Goal: Information Seeking & Learning: Check status

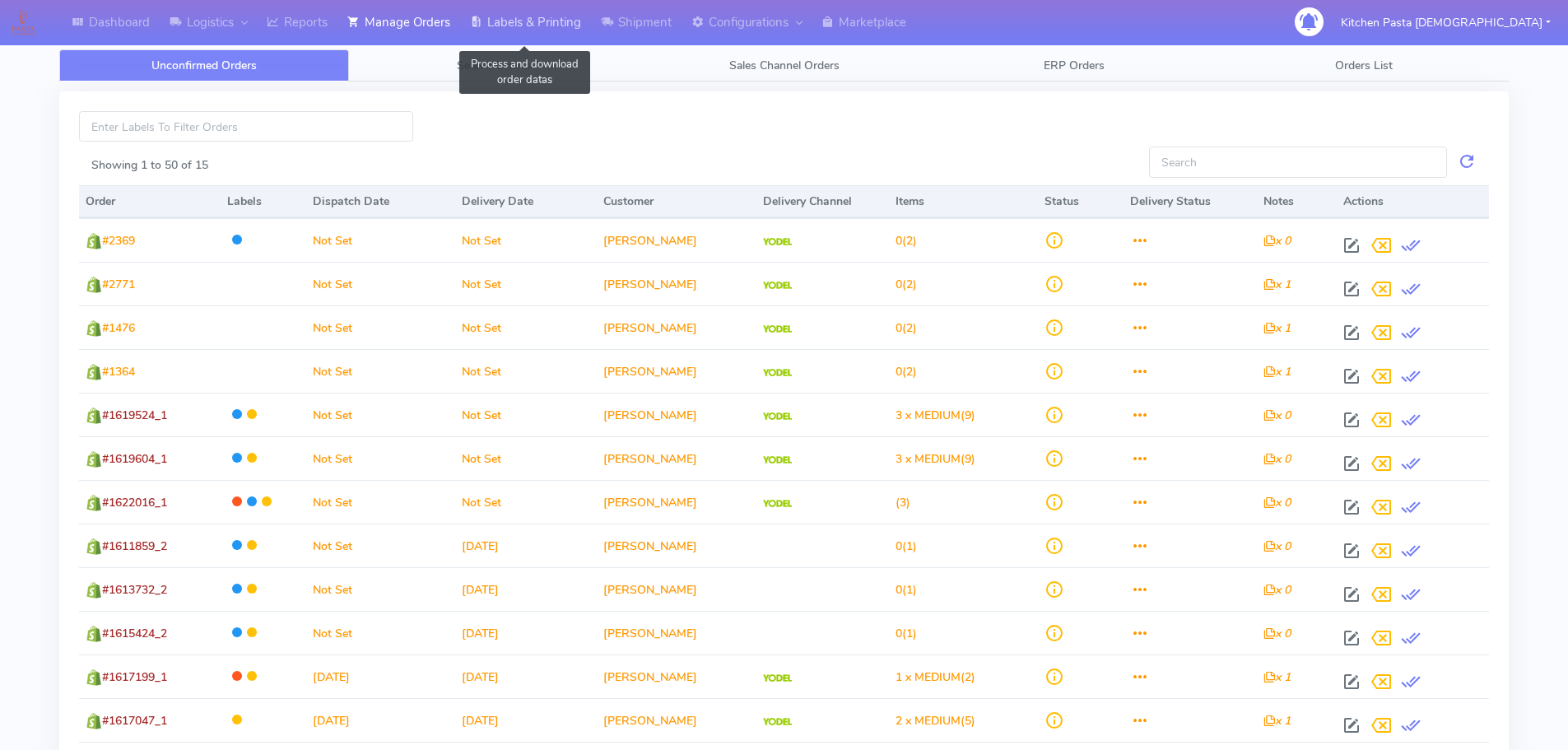
click at [534, 21] on link "Labels & Printing" at bounding box center [526, 23] width 131 height 45
click at [544, 31] on link "Labels & Printing" at bounding box center [526, 23] width 131 height 45
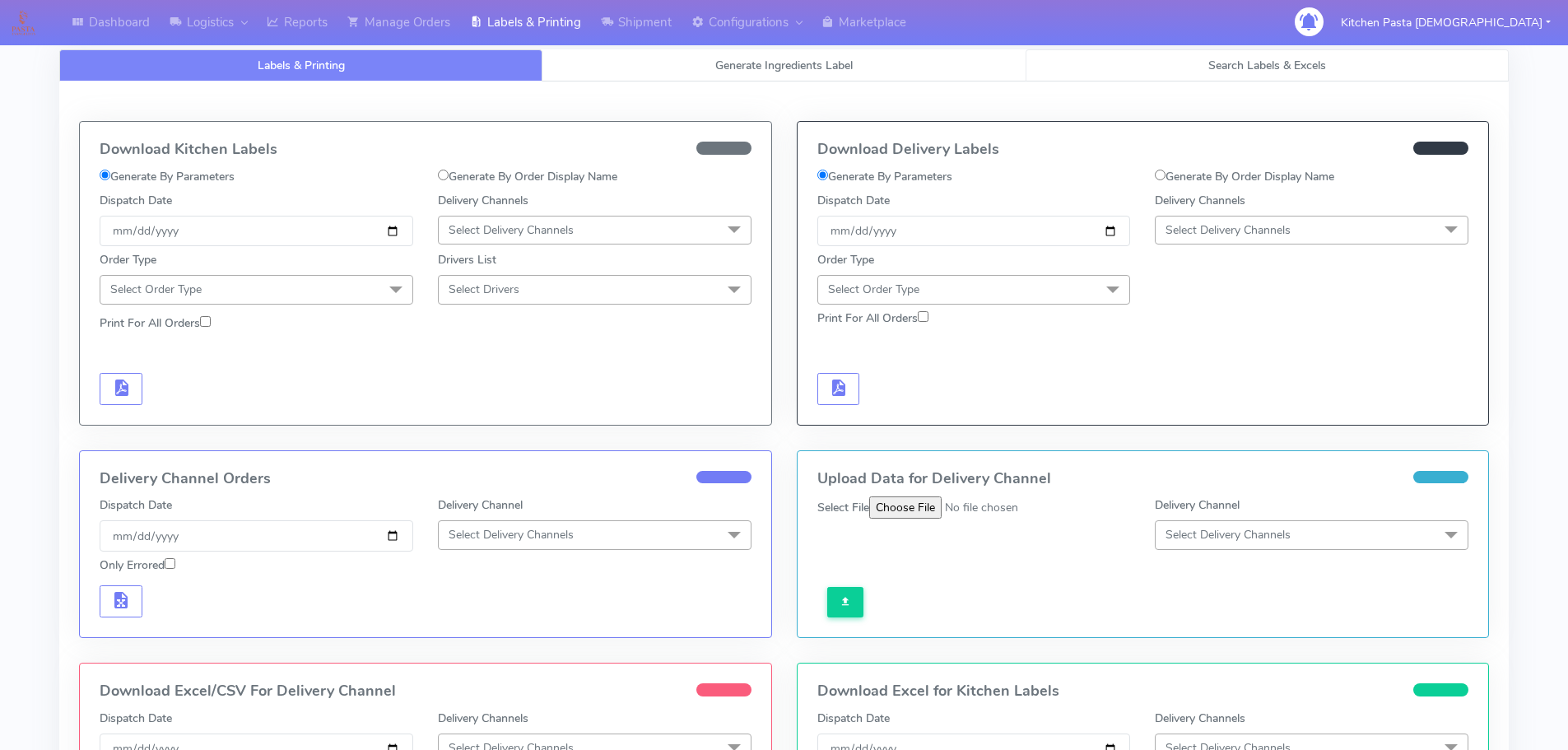
click at [1183, 68] on link "Search Labels & Excels" at bounding box center [1267, 66] width 483 height 32
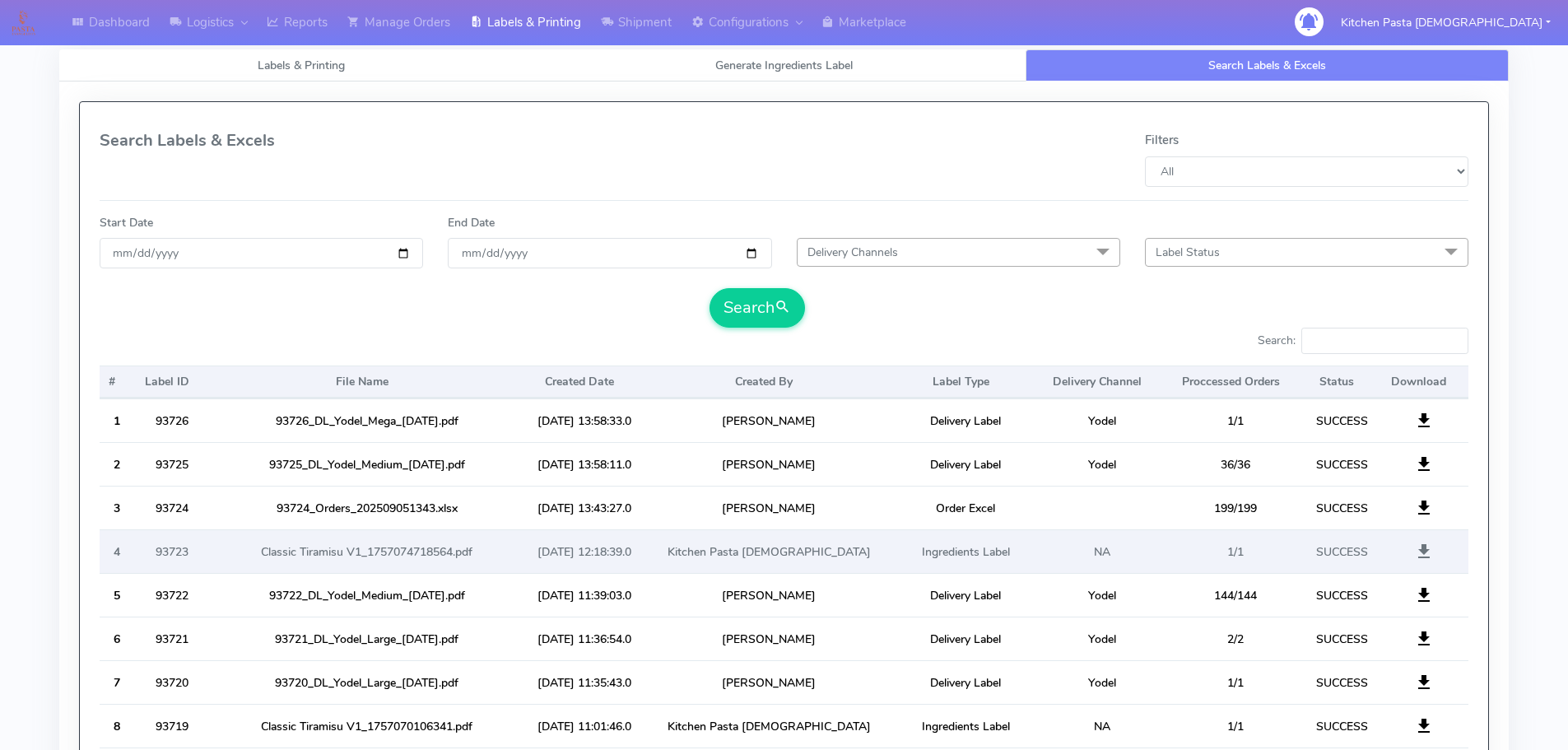
click at [1414, 554] on span at bounding box center [1424, 555] width 20 height 16
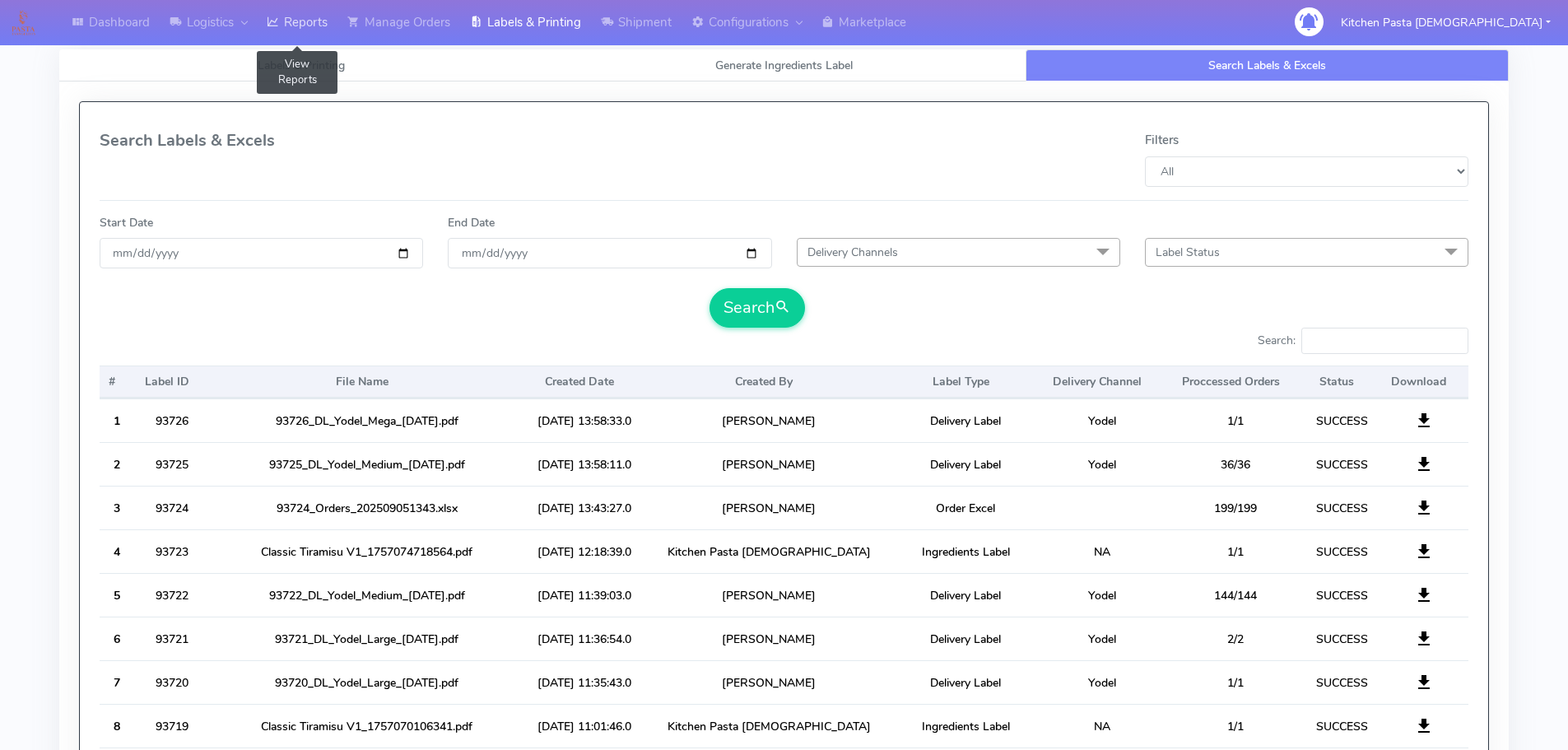
click at [262, 34] on link "Reports" at bounding box center [297, 23] width 81 height 45
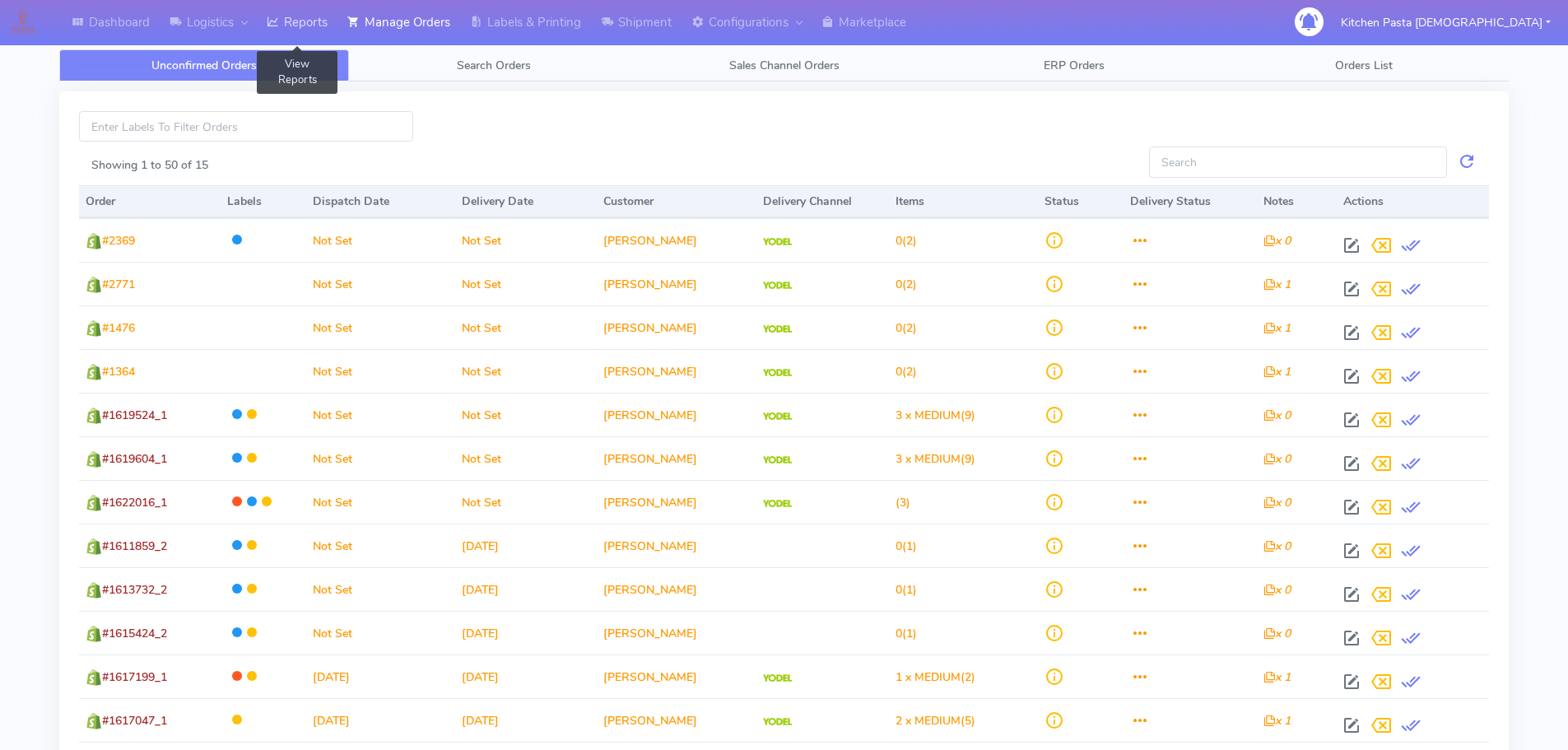
drag, startPoint x: 308, startPoint y: 22, endPoint x: 299, endPoint y: 21, distance: 9.1
click at [308, 22] on link "Reports" at bounding box center [297, 23] width 81 height 45
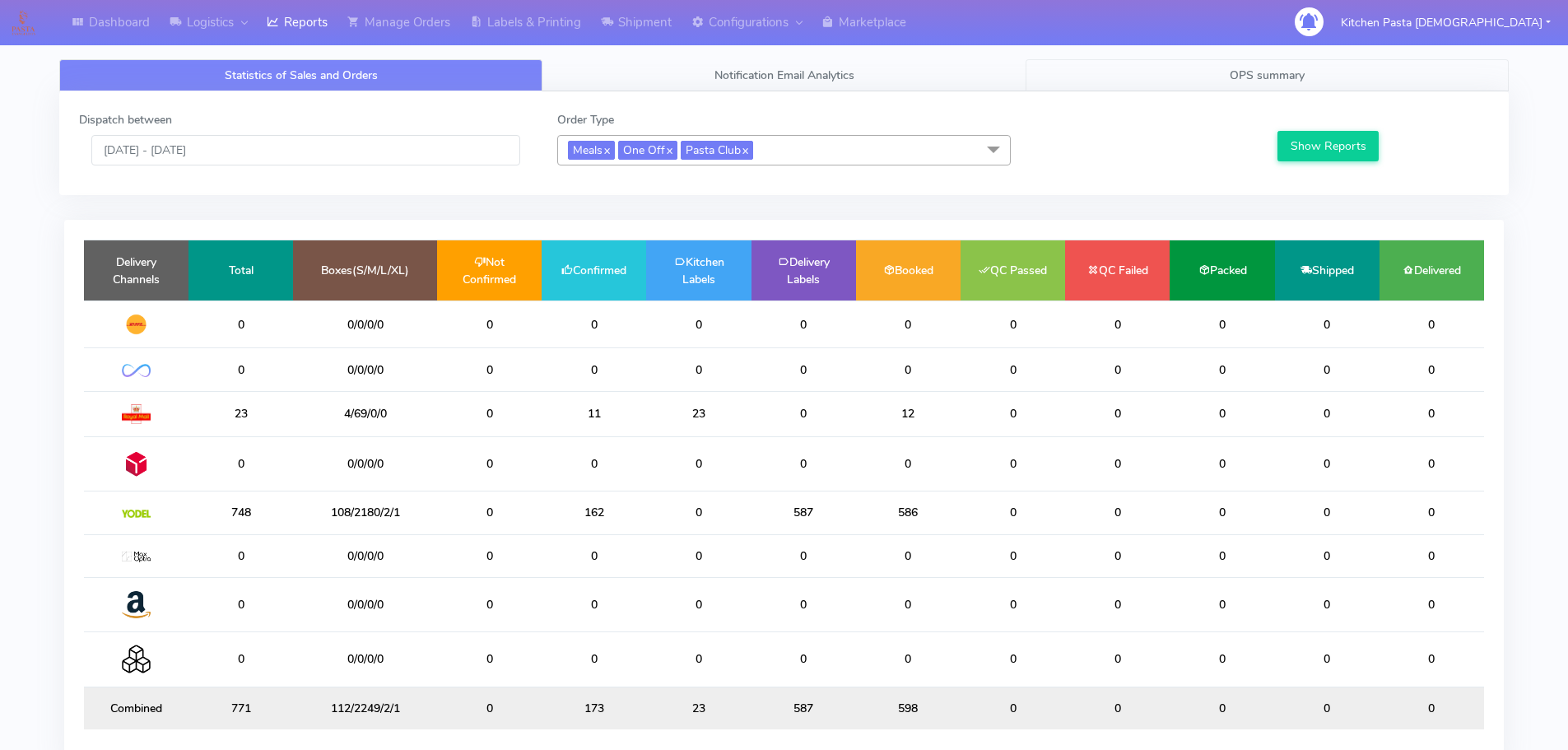
click at [1263, 76] on span "OPS summary" at bounding box center [1266, 75] width 75 height 16
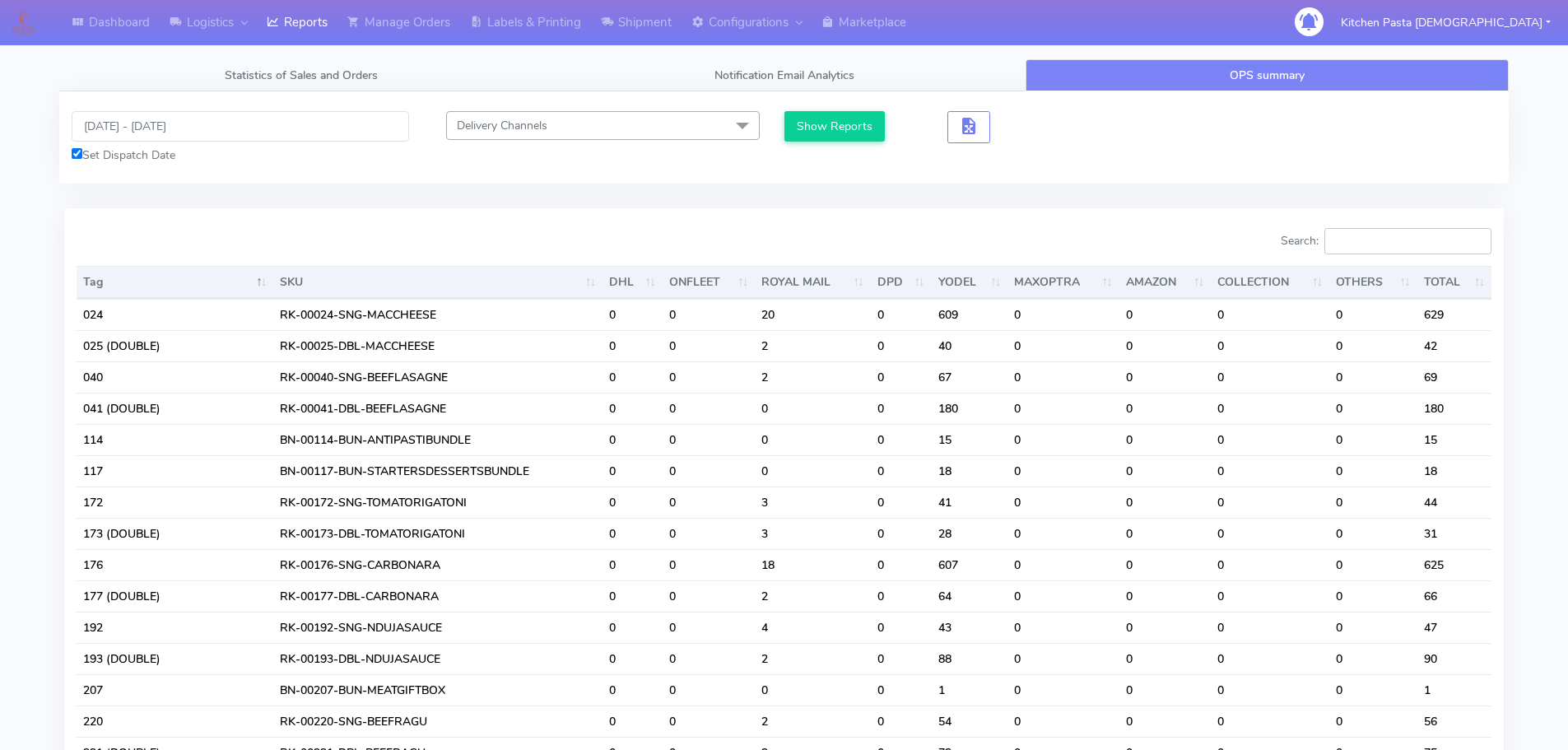
click at [1386, 244] on input "Search:" at bounding box center [1408, 240] width 167 height 26
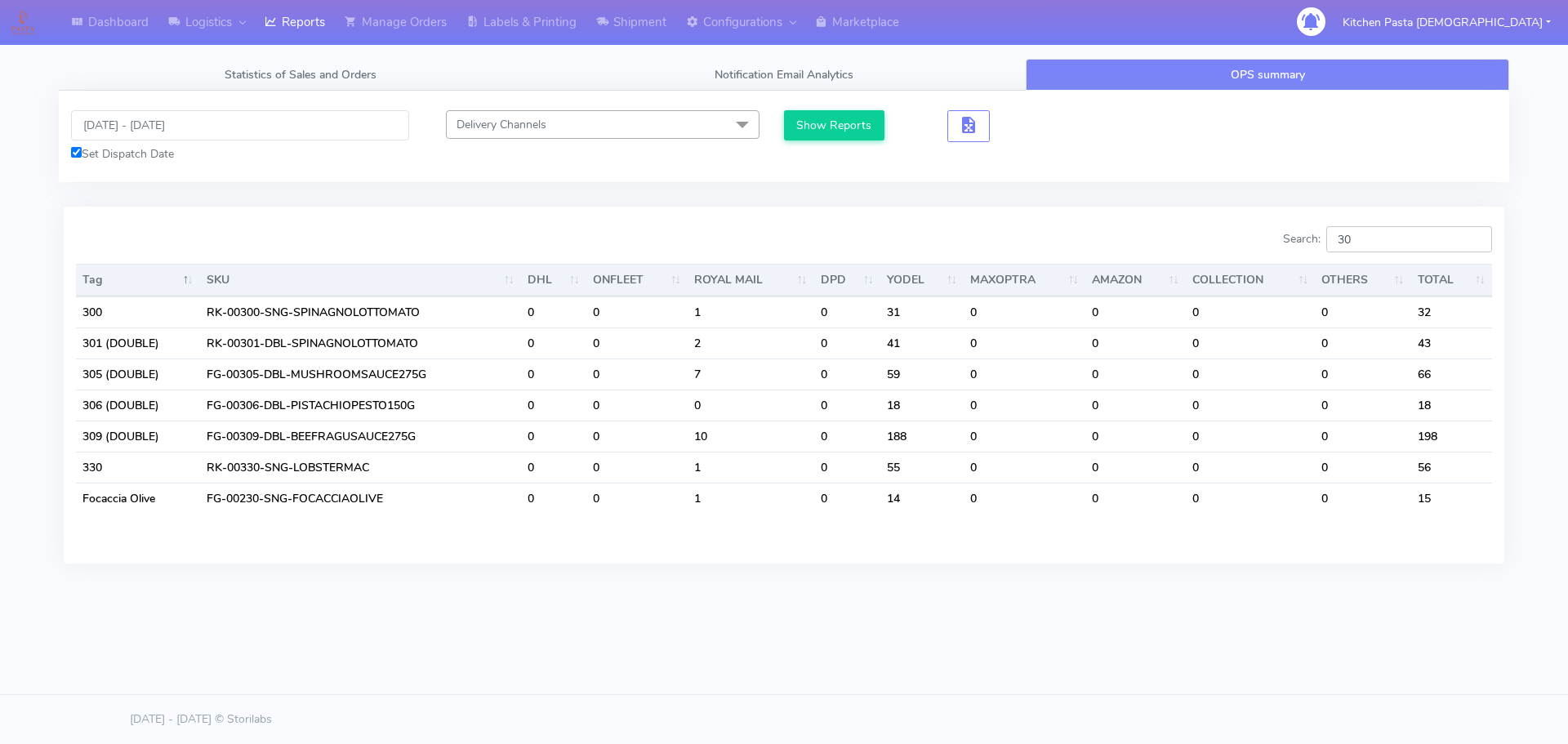
type input "3"
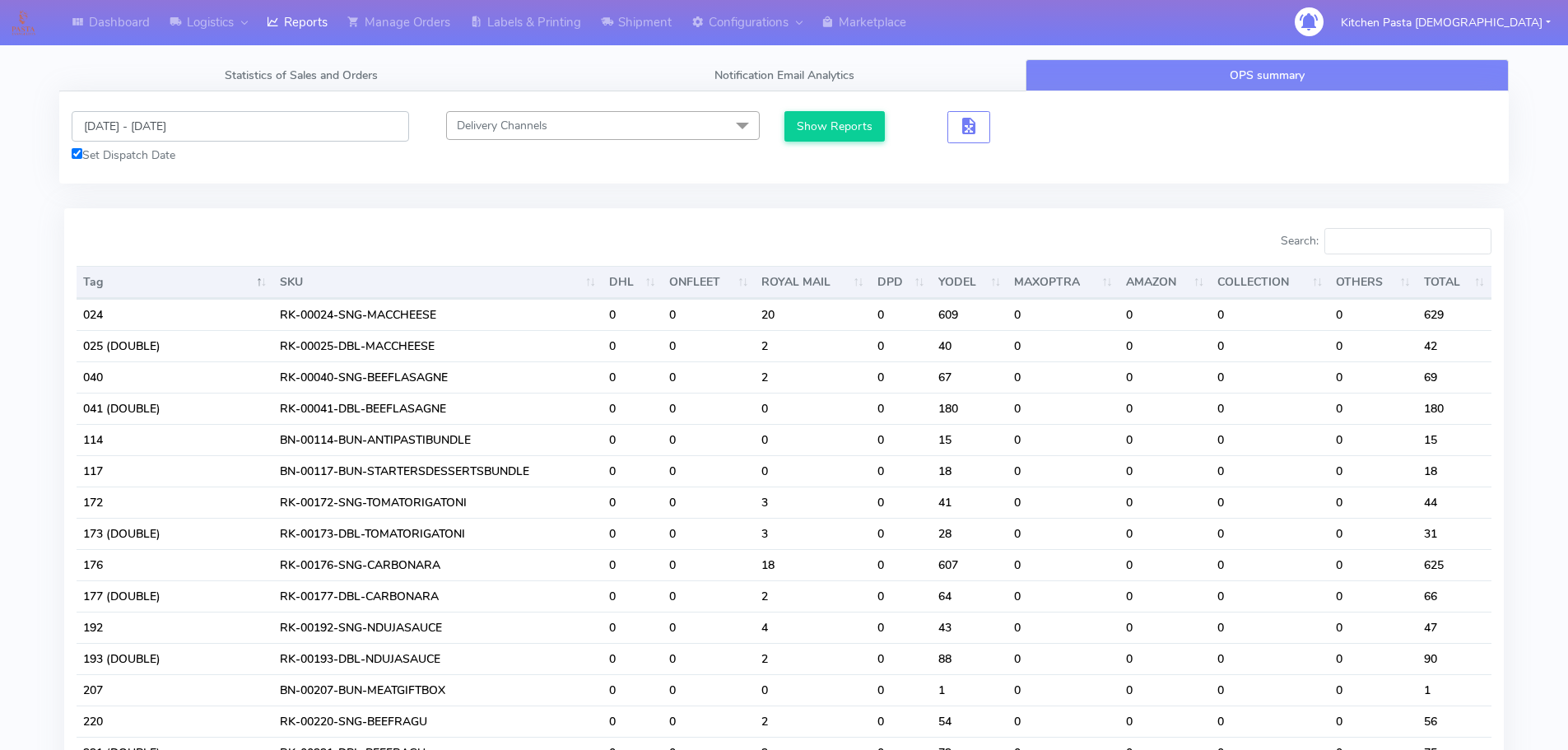
click at [153, 119] on input "[DATE] - [DATE]" at bounding box center [240, 126] width 338 height 30
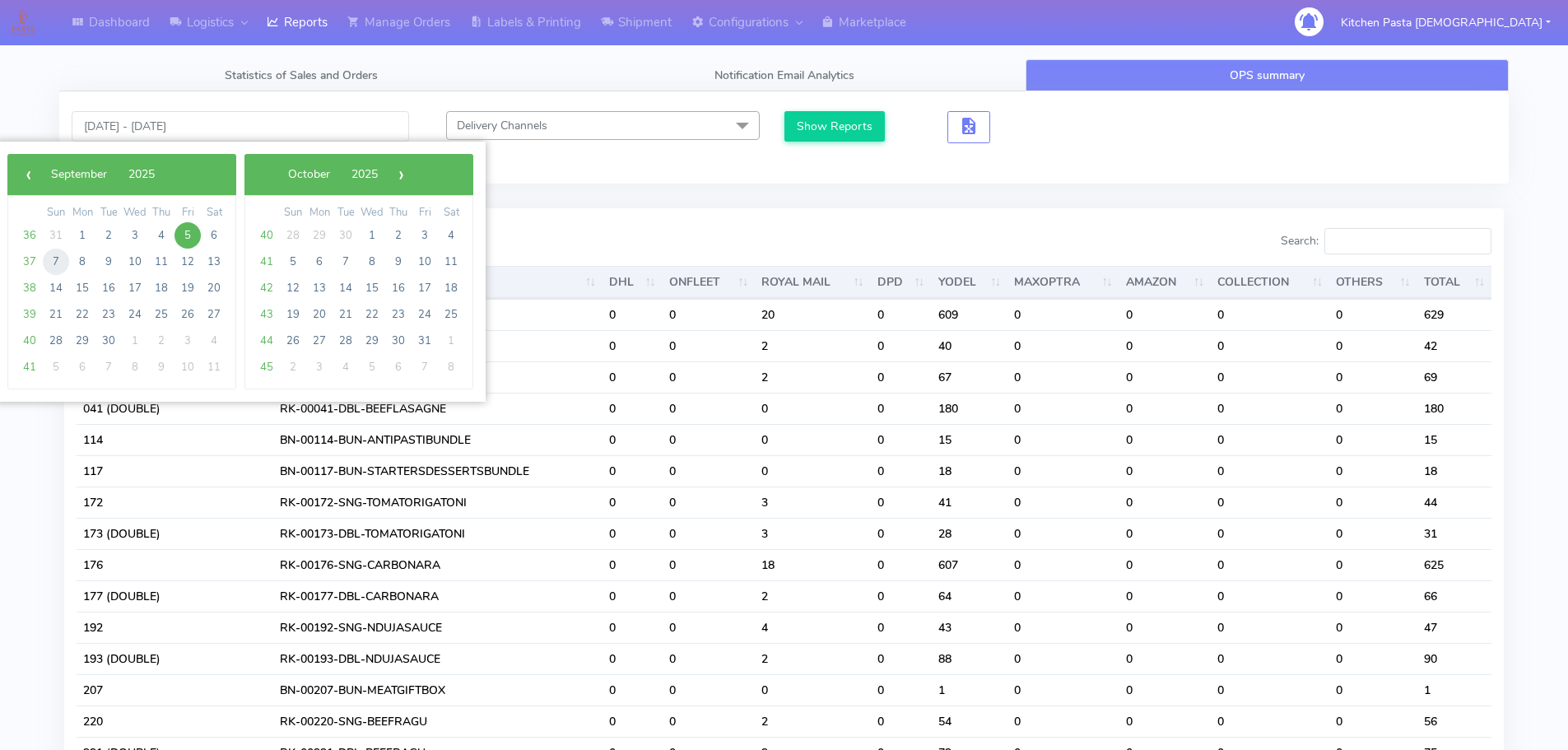
click at [50, 257] on span "7" at bounding box center [55, 261] width 26 height 26
type input "07/09/2025 - 07/09/2025"
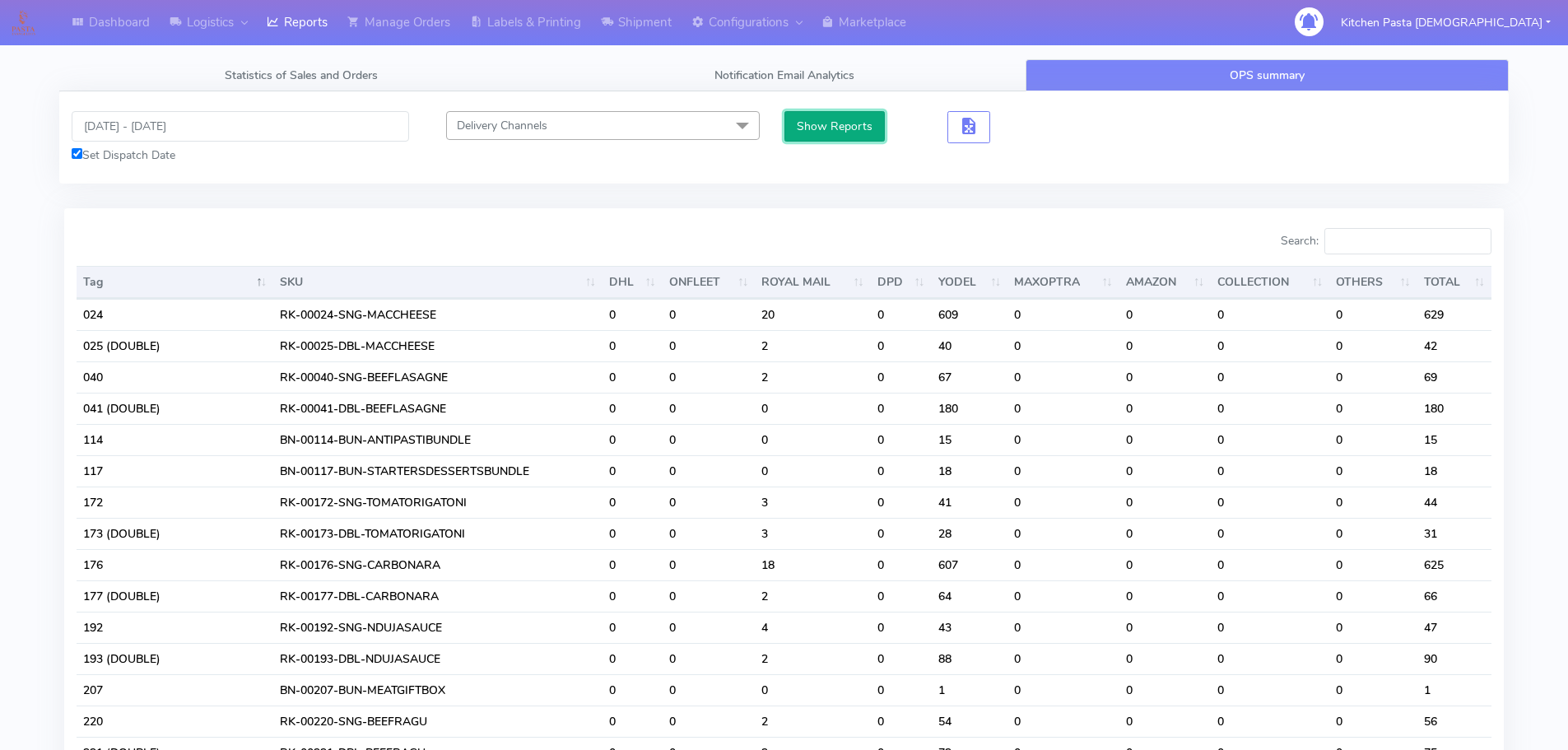
click at [790, 128] on button "Show Reports" at bounding box center [835, 126] width 101 height 30
click at [1438, 247] on input "Search:" at bounding box center [1408, 240] width 167 height 26
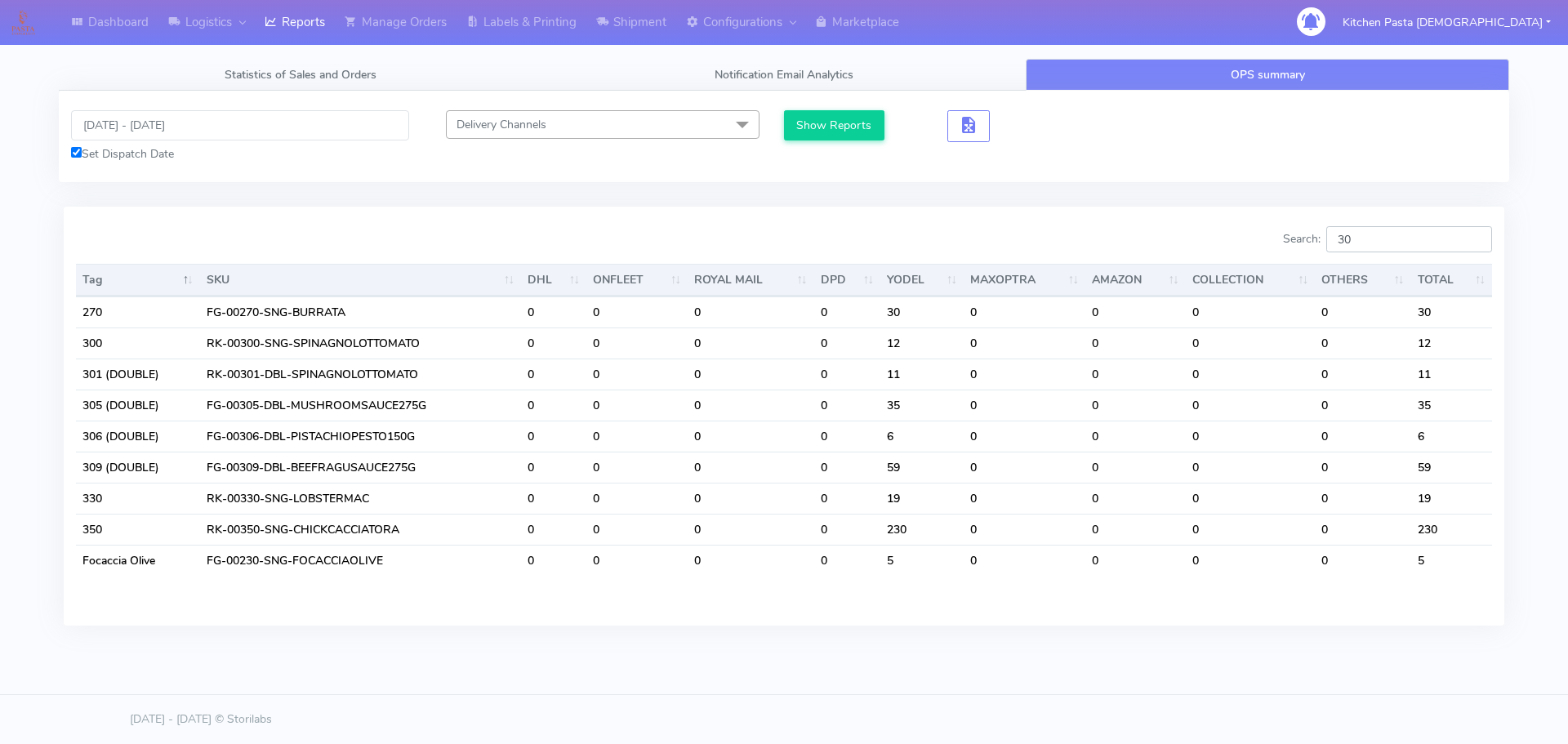
type input "3"
